Goal: Information Seeking & Learning: Check status

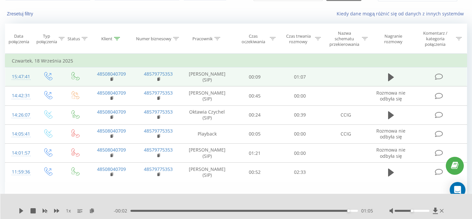
scroll to position [8, 0]
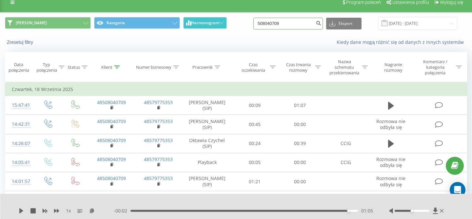
drag, startPoint x: 300, startPoint y: 27, endPoint x: 205, endPoint y: 25, distance: 95.0
click at [253, 25] on input "508040709" at bounding box center [287, 24] width 69 height 12
paste input "604 285 100"
type input "604 285 100"
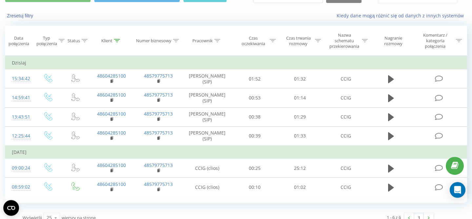
scroll to position [38, 0]
